Goal: Use online tool/utility: Use online tool/utility

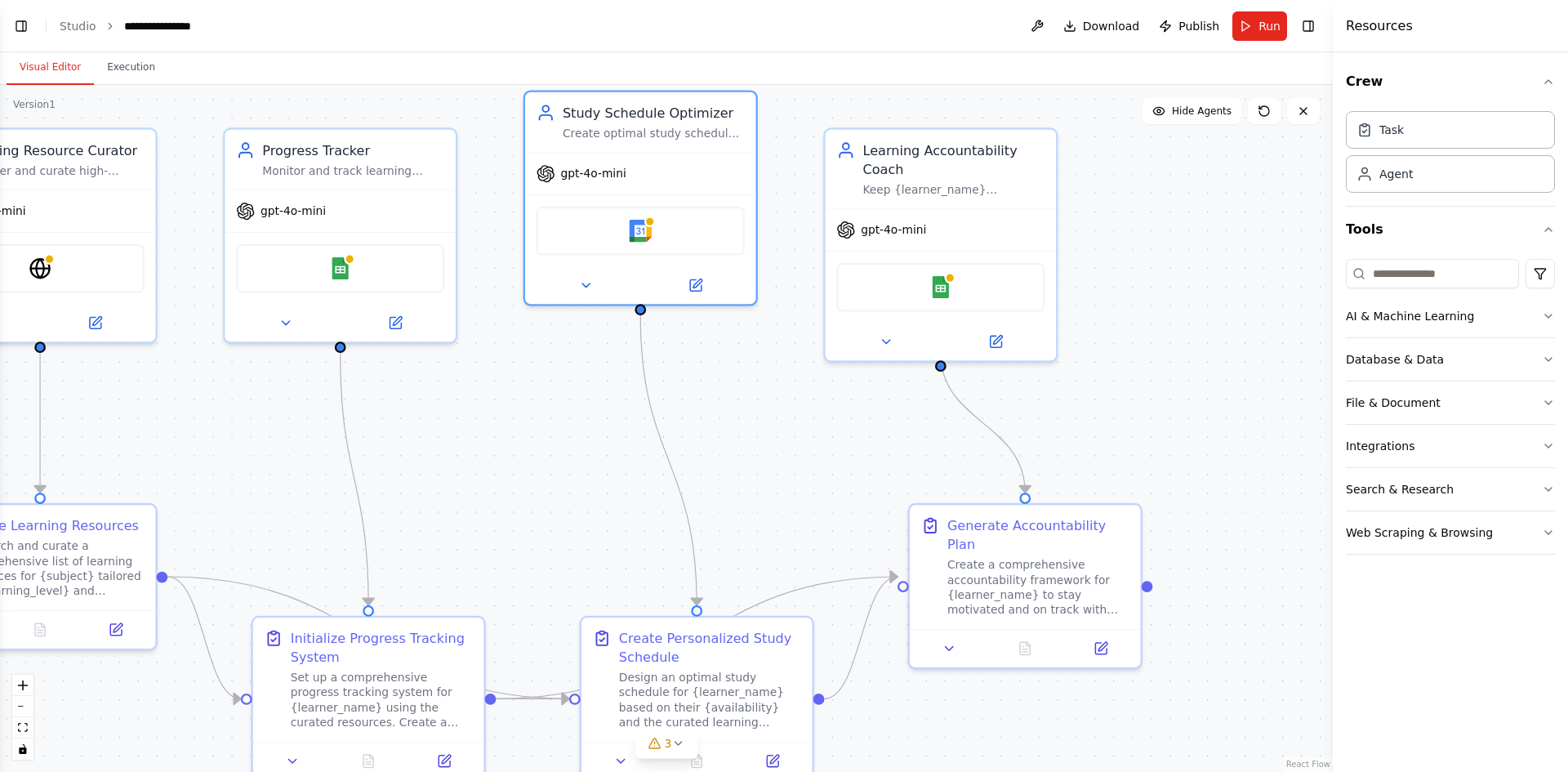
scroll to position [1168, 0]
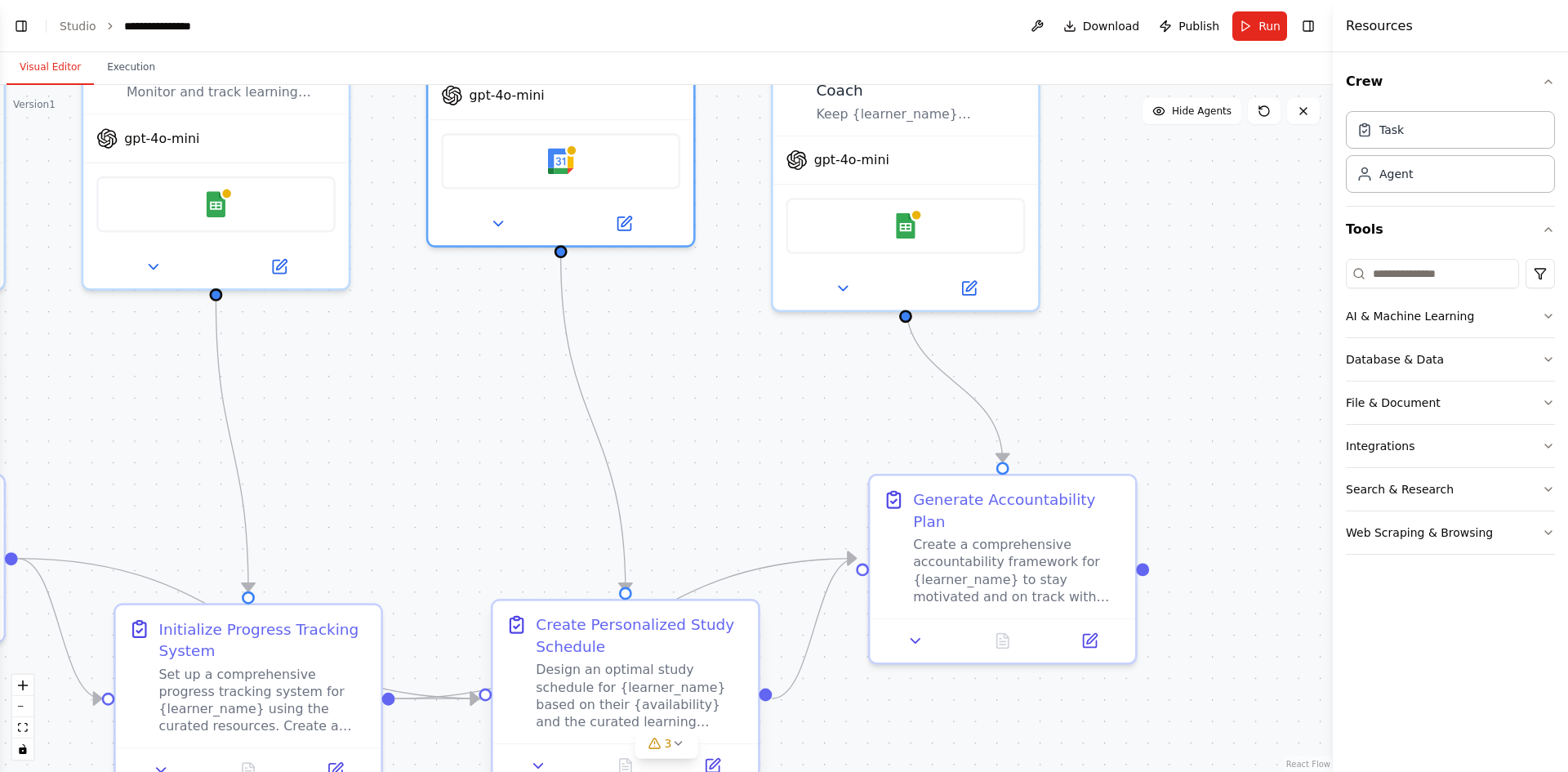
click at [668, 658] on div "Create Personalized Study Schedule Design an optimal study schedule for {learne…" at bounding box center [640, 672] width 209 height 117
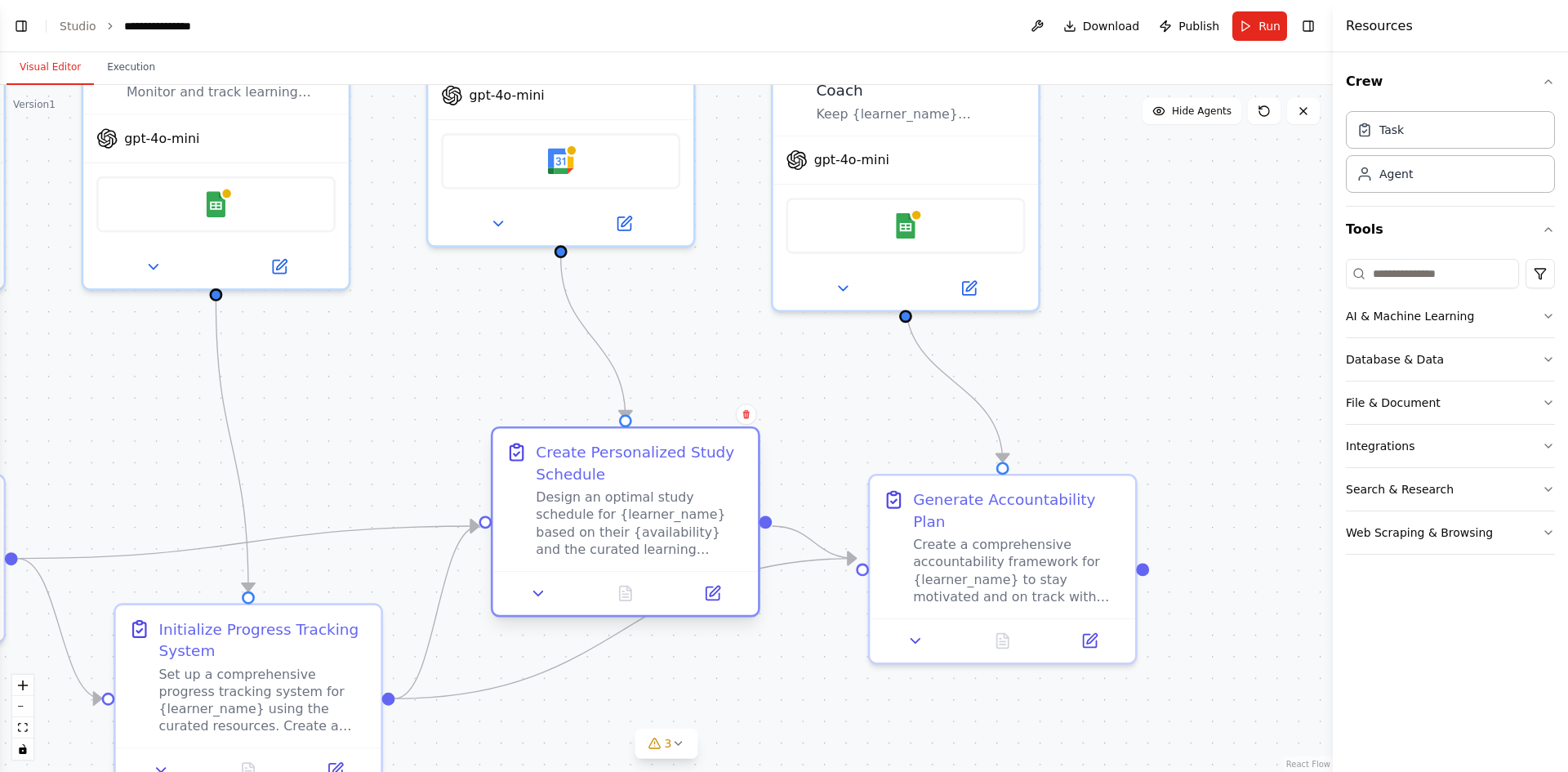
drag, startPoint x: 665, startPoint y: 667, endPoint x: 676, endPoint y: 486, distance: 181.3
click at [676, 486] on div "Create Personalized Study Schedule Design an optimal study schedule for {learne…" at bounding box center [640, 500] width 209 height 117
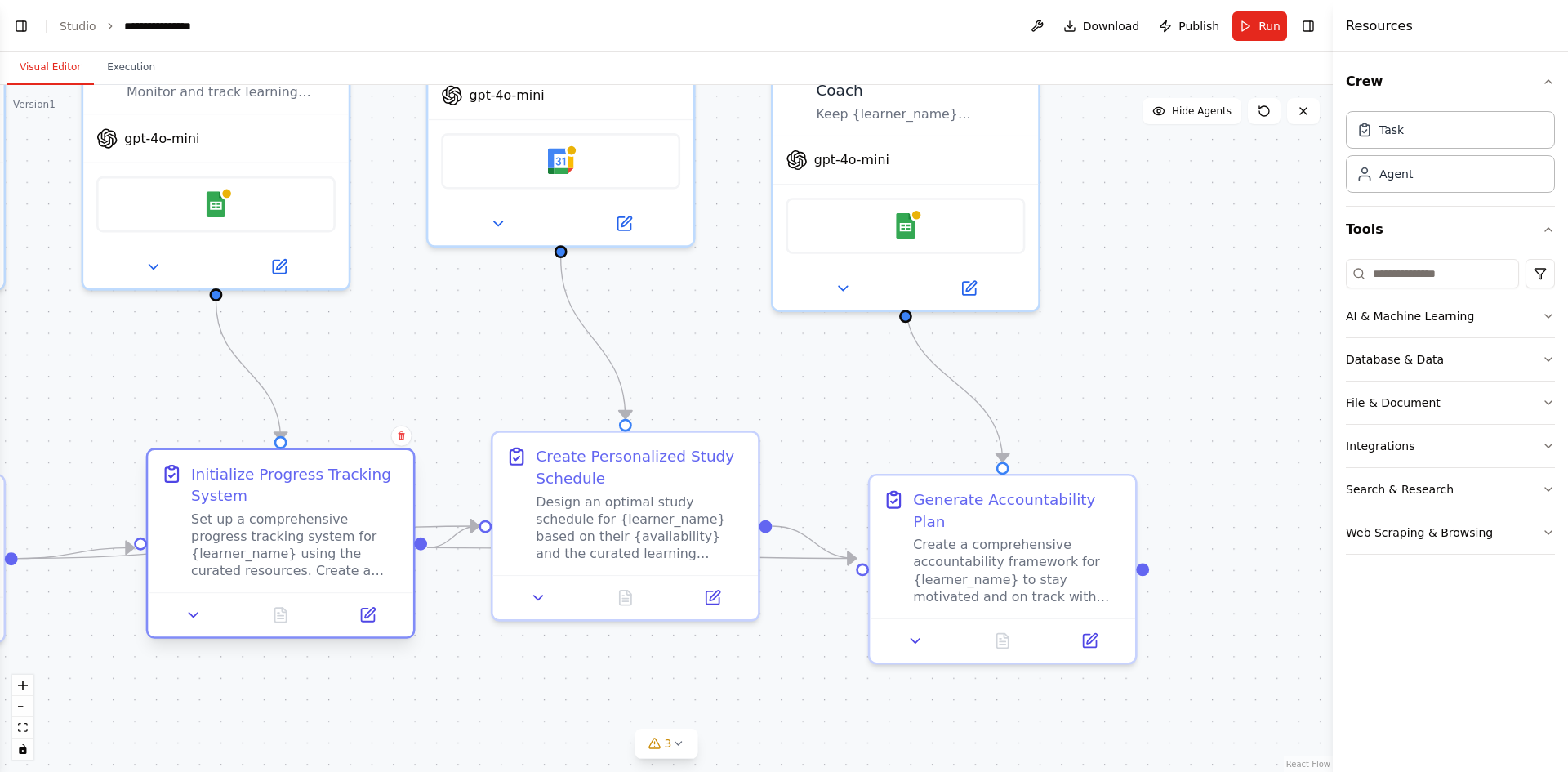
drag, startPoint x: 223, startPoint y: 711, endPoint x: 255, endPoint y: 565, distance: 149.5
click at [255, 565] on div "Set up a comprehensive progress tracking system for {learner_name} using the cu…" at bounding box center [296, 545] width 209 height 68
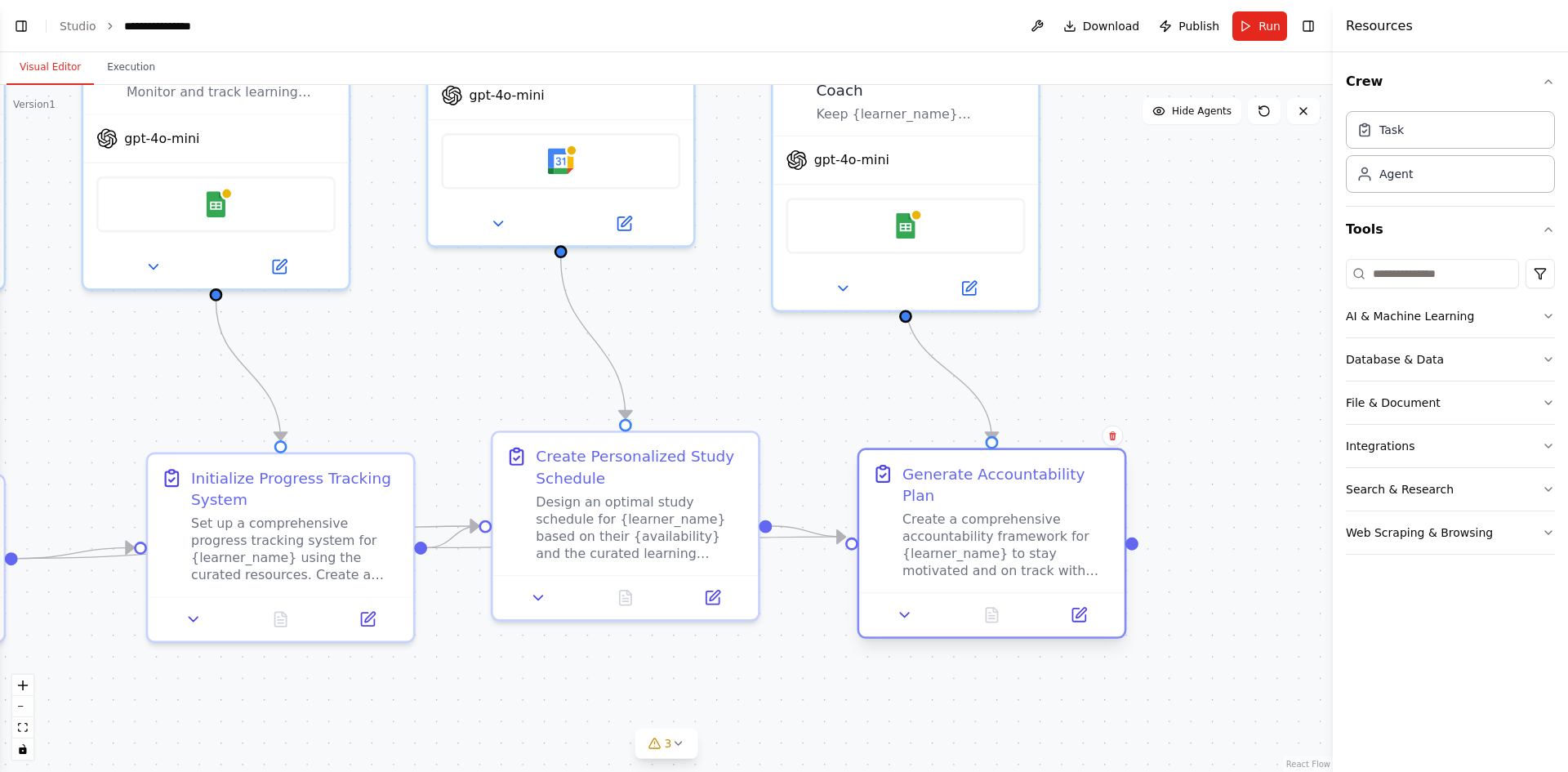
drag, startPoint x: 1045, startPoint y: 550, endPoint x: 1036, endPoint y: 520, distance: 31.3
click at [1036, 520] on div "Create a comprehensive accountability framework for {learner_name} to stay moti…" at bounding box center [1006, 545] width 209 height 68
click at [270, 137] on div "gpt-4o-mini" at bounding box center [216, 134] width 265 height 48
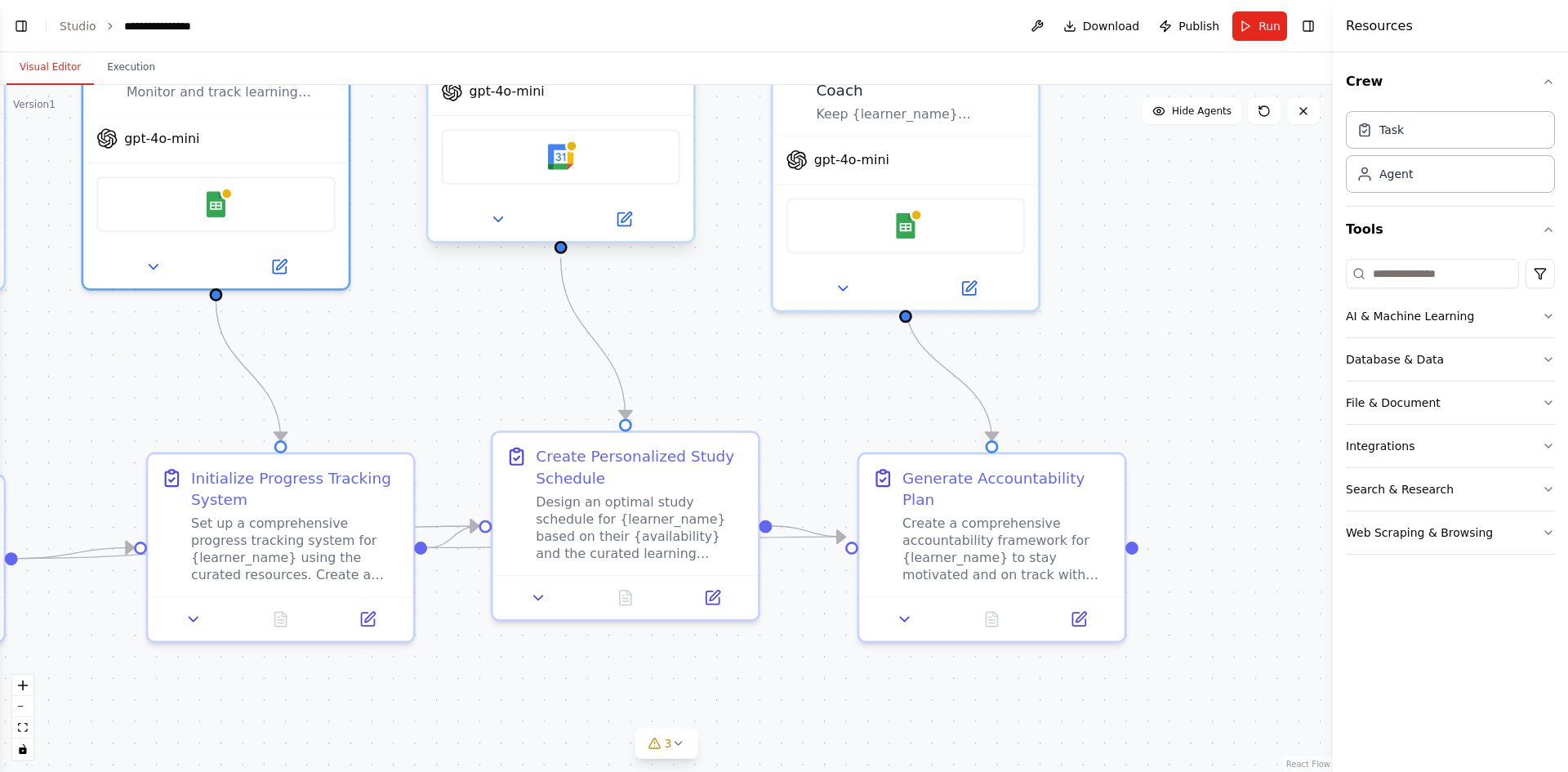
click at [570, 116] on div "Google Calendar" at bounding box center [560, 156] width 265 height 84
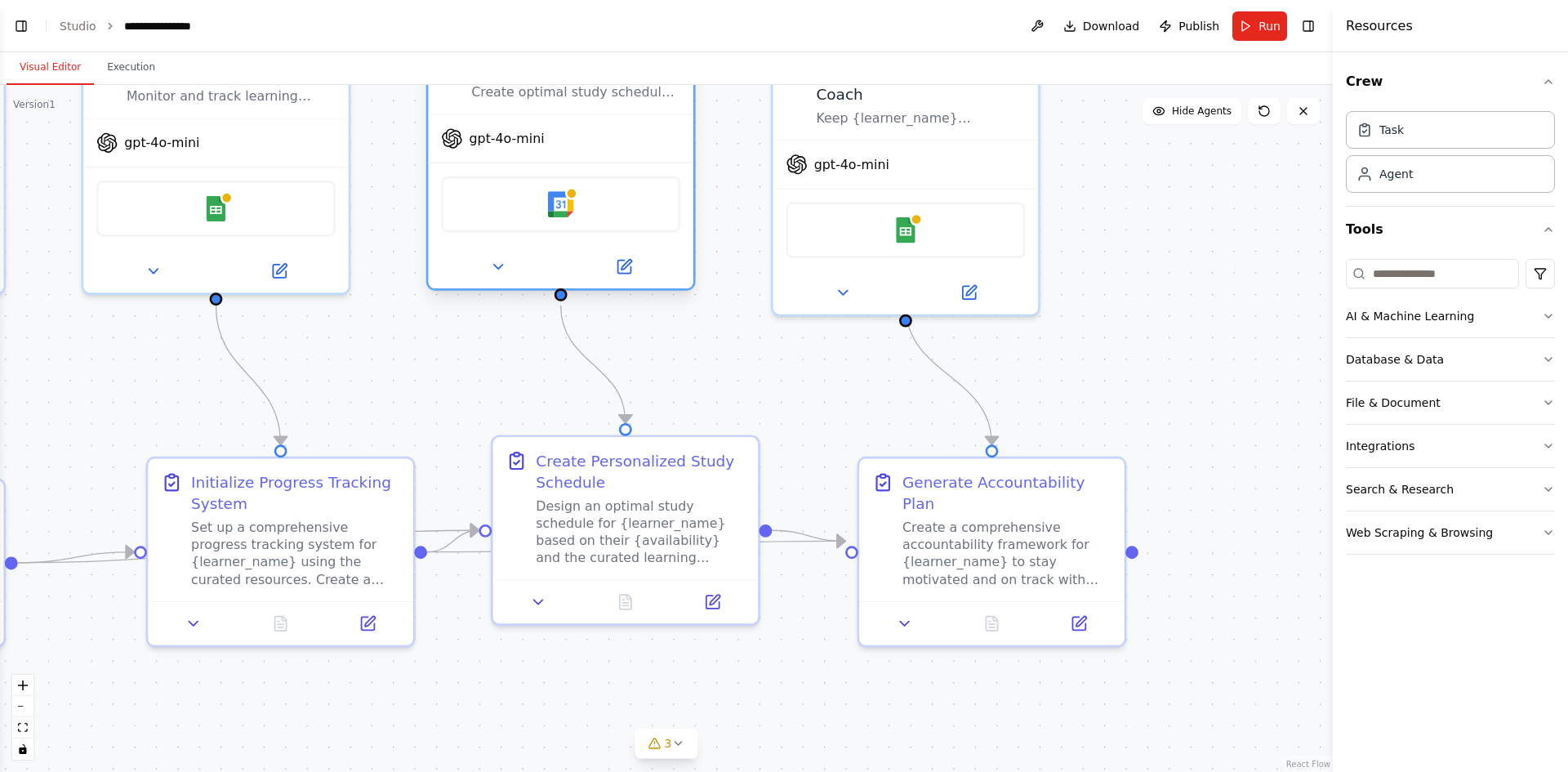
drag, startPoint x: 639, startPoint y: 106, endPoint x: 634, endPoint y: 160, distance: 54.2
click at [634, 160] on div "gpt-4o-mini" at bounding box center [560, 138] width 265 height 48
click at [943, 138] on div "gpt-4o-mini" at bounding box center [906, 160] width 265 height 48
